Goal: Complete application form

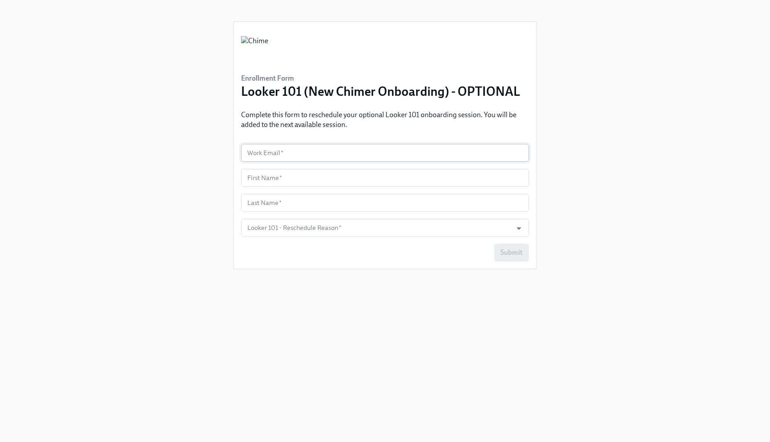
click at [326, 154] on input "text" at bounding box center [385, 153] width 288 height 18
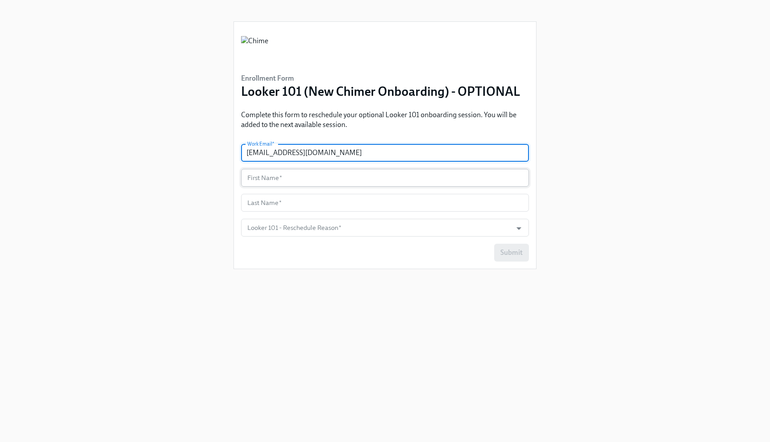
type input "[EMAIL_ADDRESS][DOMAIN_NAME]"
click at [284, 181] on input "text" at bounding box center [385, 178] width 288 height 18
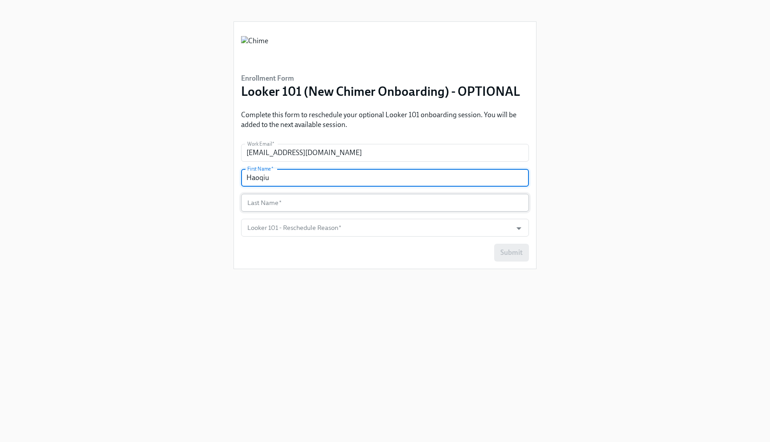
type input "Haoqiu"
click at [266, 204] on input "text" at bounding box center [385, 203] width 288 height 18
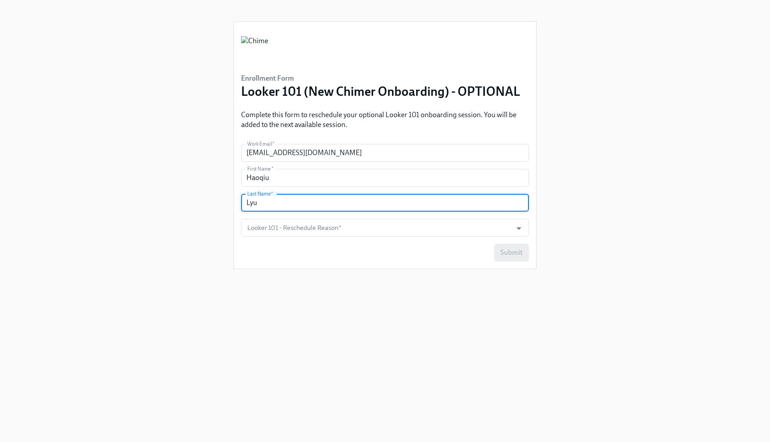
type input "Lyu"
click at [256, 255] on div "Submit" at bounding box center [385, 253] width 288 height 18
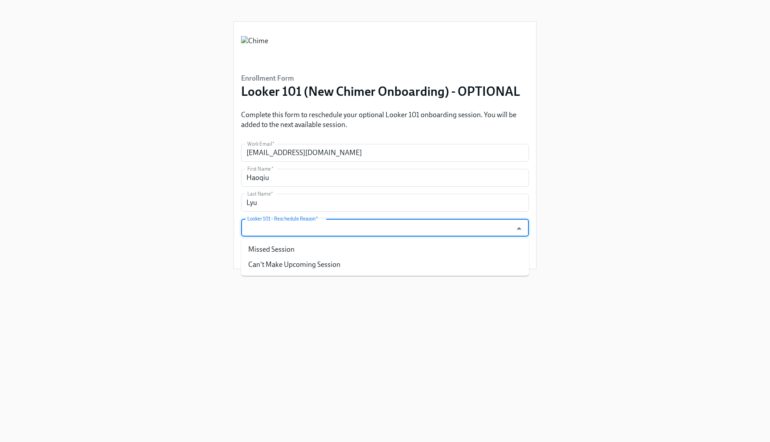
click at [273, 229] on input "Looker 101 - Reschedule Reason   *" at bounding box center [376, 228] width 262 height 18
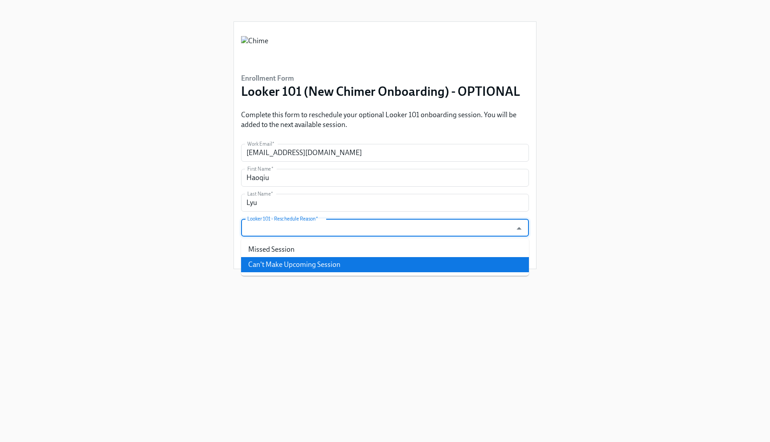
click at [286, 265] on li "Can't Make Upcoming Session" at bounding box center [385, 264] width 288 height 15
type input "Can't Make Upcoming Session"
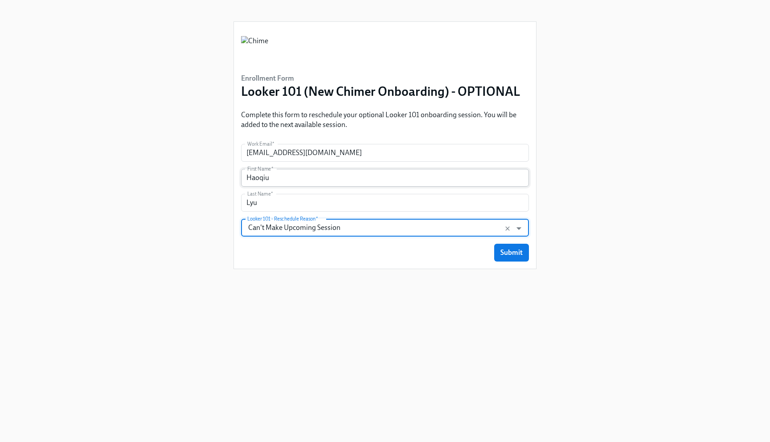
click at [282, 181] on input "Haoqiu" at bounding box center [385, 178] width 288 height 18
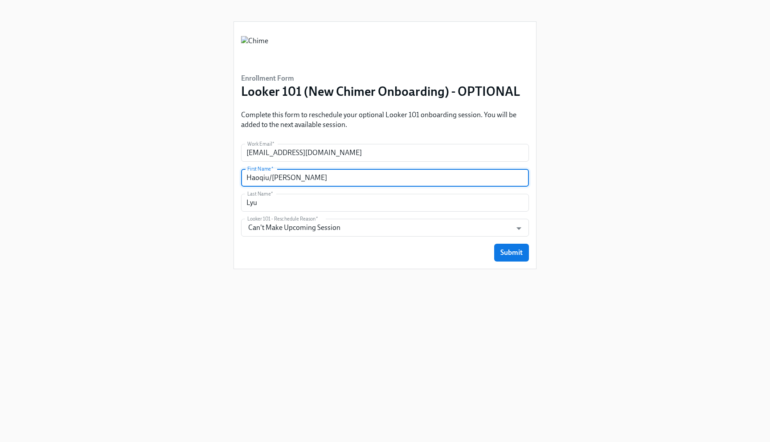
type input "Haoqiu/[PERSON_NAME]"
click at [286, 259] on div "Submit" at bounding box center [385, 253] width 288 height 18
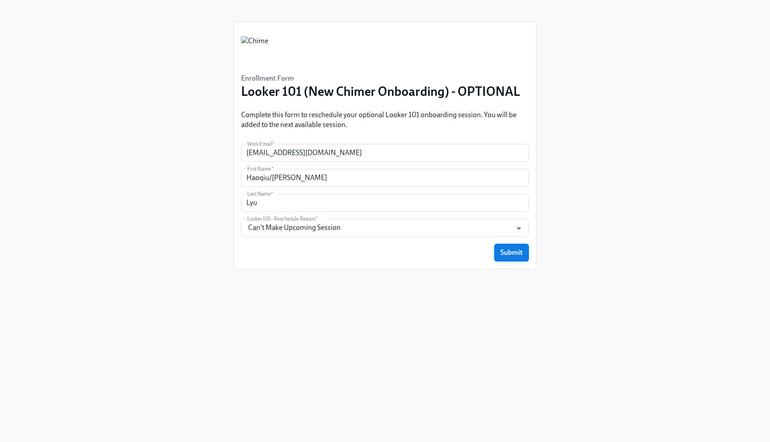
click at [508, 256] on span "Submit" at bounding box center [511, 252] width 22 height 9
